Goal: Transaction & Acquisition: Purchase product/service

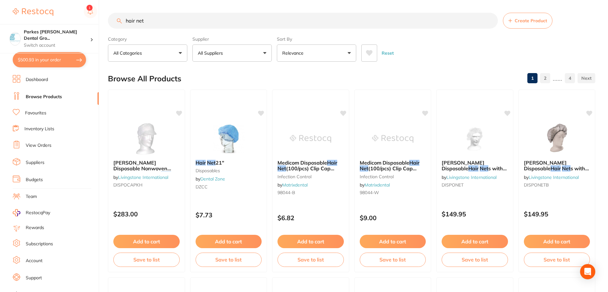
drag, startPoint x: 162, startPoint y: 20, endPoint x: 90, endPoint y: 22, distance: 72.8
click at [90, 22] on div "$500.93 Parkes [PERSON_NAME] Dental Gro... Switch account Parkes [PERSON_NAME] …" at bounding box center [304, 146] width 608 height 292
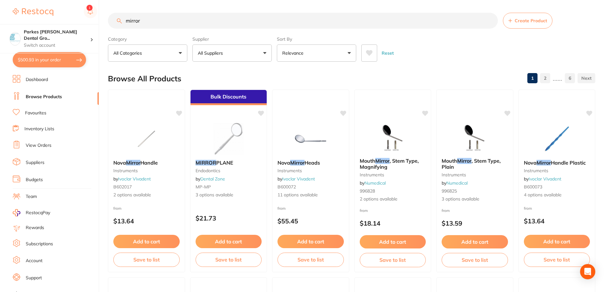
type input "mirror"
click at [250, 52] on button "All Suppliers" at bounding box center [232, 52] width 79 height 17
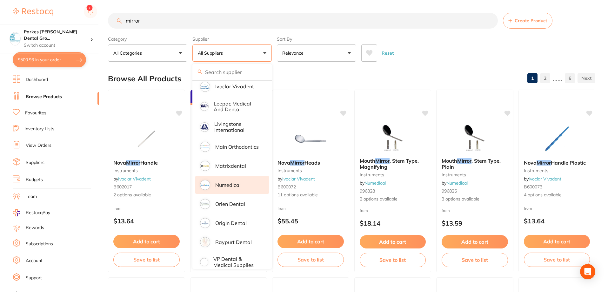
scroll to position [304, 0]
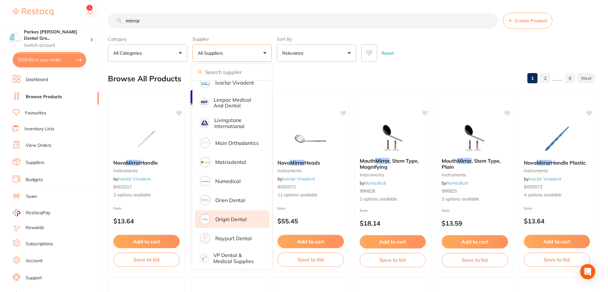
click at [233, 216] on p "Origin Dental" at bounding box center [230, 219] width 31 height 6
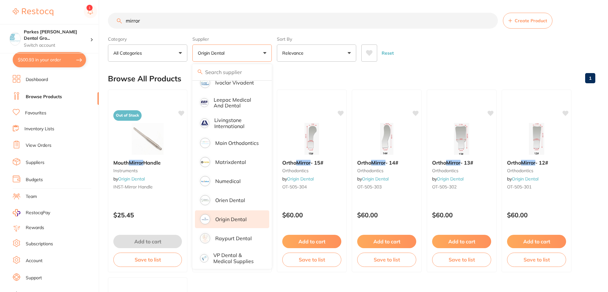
click at [434, 51] on div "Reset" at bounding box center [476, 50] width 229 height 22
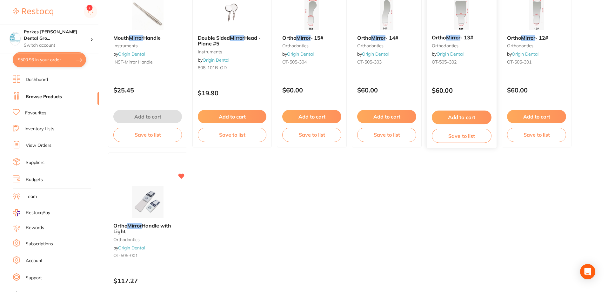
scroll to position [127, 0]
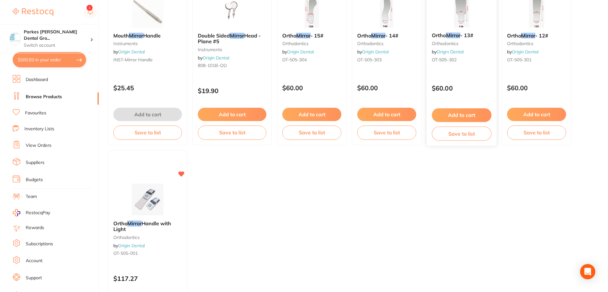
click at [467, 114] on button "Add to cart" at bounding box center [462, 115] width 60 height 14
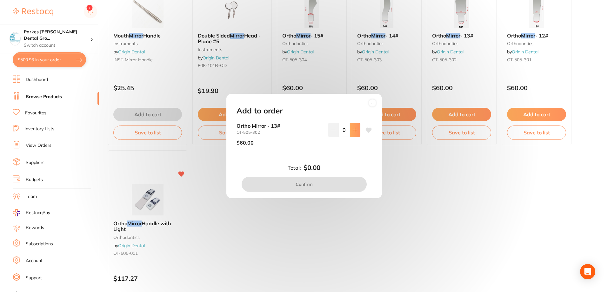
click at [353, 130] on icon at bounding box center [355, 130] width 4 height 4
type input "1"
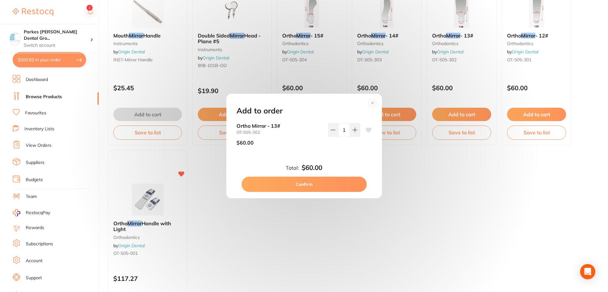
click at [311, 179] on button "Confirm" at bounding box center [304, 184] width 125 height 15
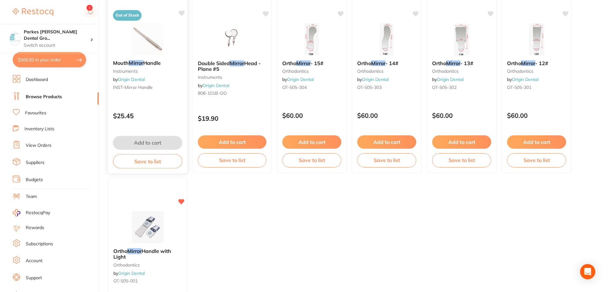
scroll to position [0, 0]
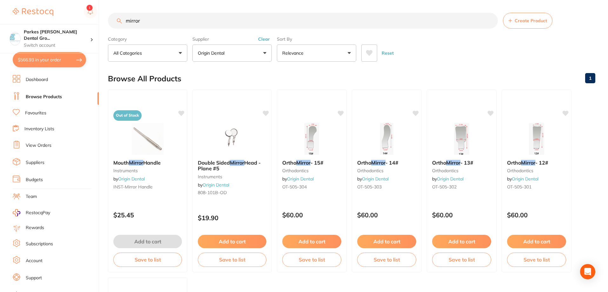
drag, startPoint x: 210, startPoint y: 20, endPoint x: 66, endPoint y: 23, distance: 143.9
click at [67, 23] on div "$566.93 Parkes [PERSON_NAME] Dental Gro... Switch account Parkes [PERSON_NAME] …" at bounding box center [304, 146] width 608 height 292
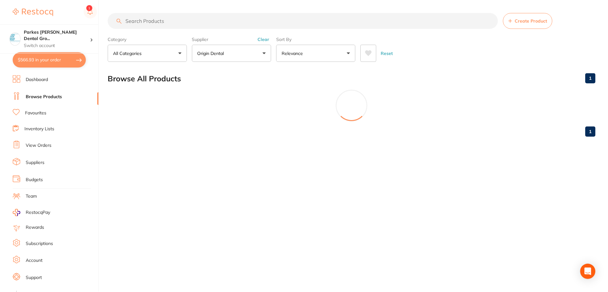
scroll to position [421, 0]
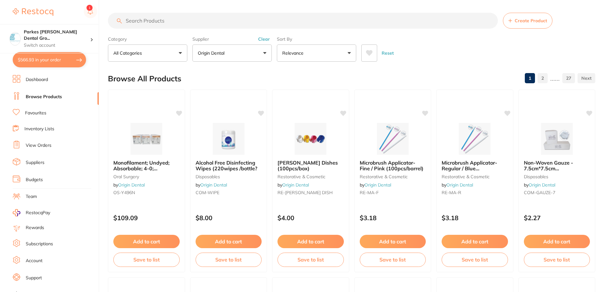
click at [266, 40] on button "Clear" at bounding box center [264, 39] width 16 height 6
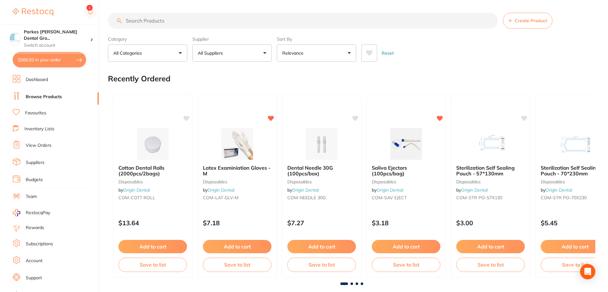
click at [190, 22] on input "search" at bounding box center [303, 21] width 390 height 16
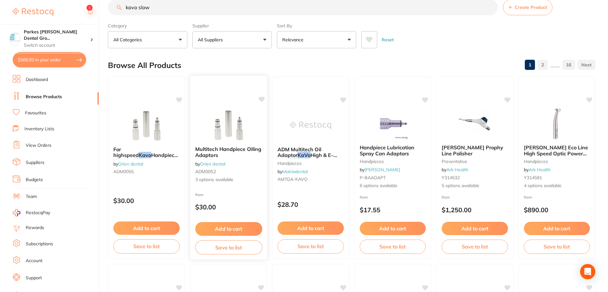
scroll to position [0, 0]
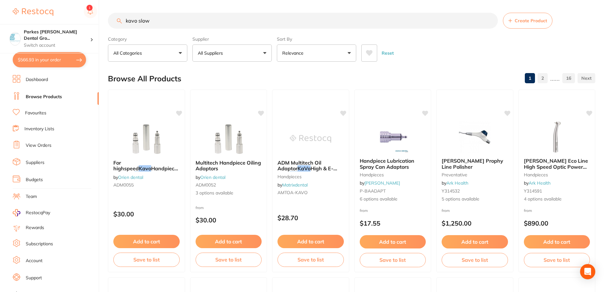
drag, startPoint x: 180, startPoint y: 21, endPoint x: 104, endPoint y: 21, distance: 76.6
click at [104, 21] on div "$566.93 Parkes [PERSON_NAME] Dental Gro... Switch account Parkes [PERSON_NAME] …" at bounding box center [304, 146] width 608 height 292
paste input "HP-SD1201CA"
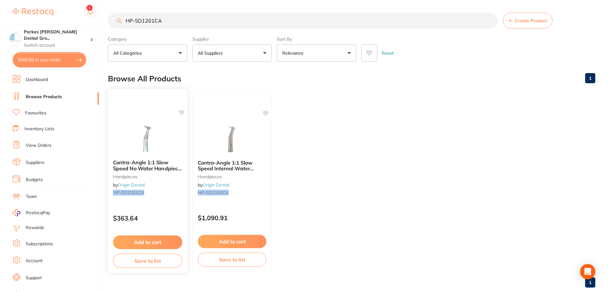
type input "HP-SD1201CA"
click at [167, 186] on div "Contra-Angle 1:1 Slow Speed No Water Handpiece - NO LED (SD1201A) handpieces by…" at bounding box center [147, 178] width 79 height 49
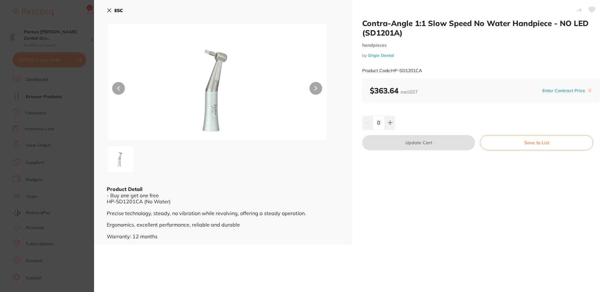
click at [107, 12] on icon at bounding box center [109, 10] width 5 height 5
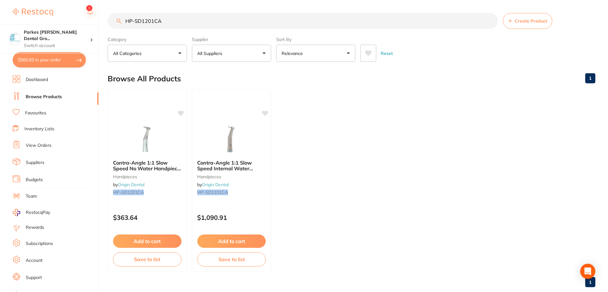
scroll to position [1, 0]
click at [155, 246] on button "Add to cart" at bounding box center [147, 242] width 69 height 14
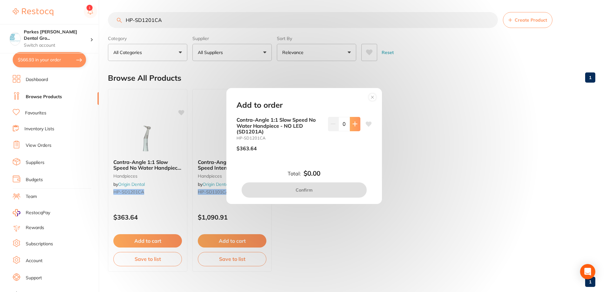
click at [357, 129] on button at bounding box center [355, 124] width 10 height 14
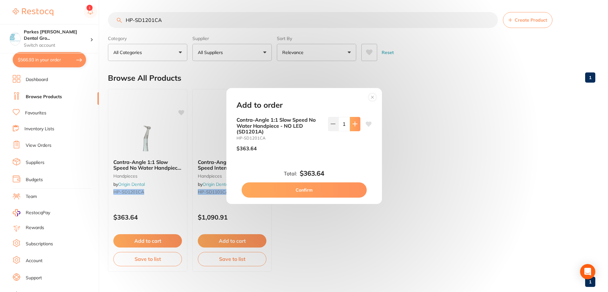
click at [357, 129] on button at bounding box center [355, 124] width 10 height 14
type input "2"
click at [321, 188] on button "Confirm" at bounding box center [304, 189] width 125 height 15
